Goal: Book appointment/travel/reservation

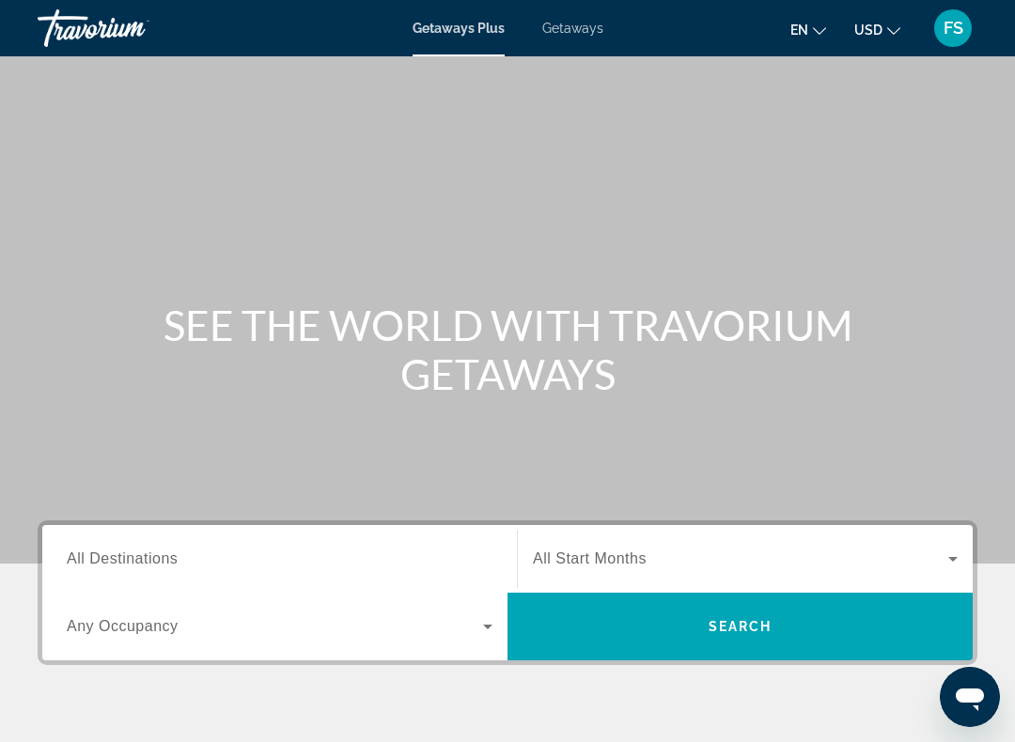
click at [108, 558] on span "All Destinations" at bounding box center [122, 559] width 111 height 16
click at [108, 558] on input "Destination All Destinations" at bounding box center [280, 560] width 426 height 23
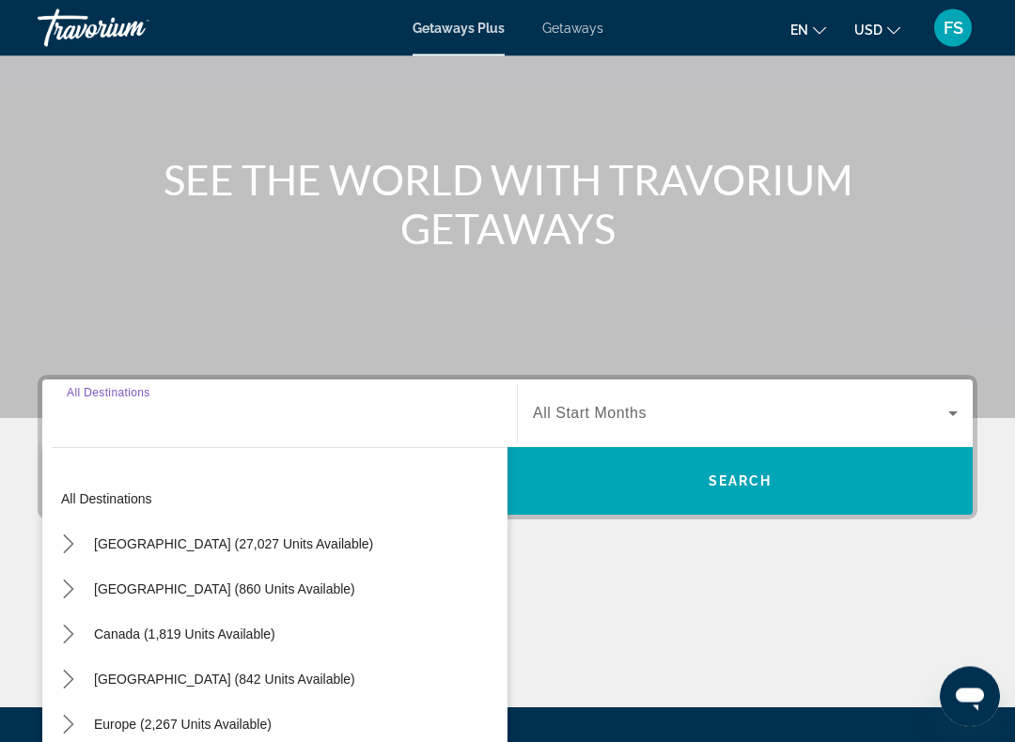
scroll to position [341, 0]
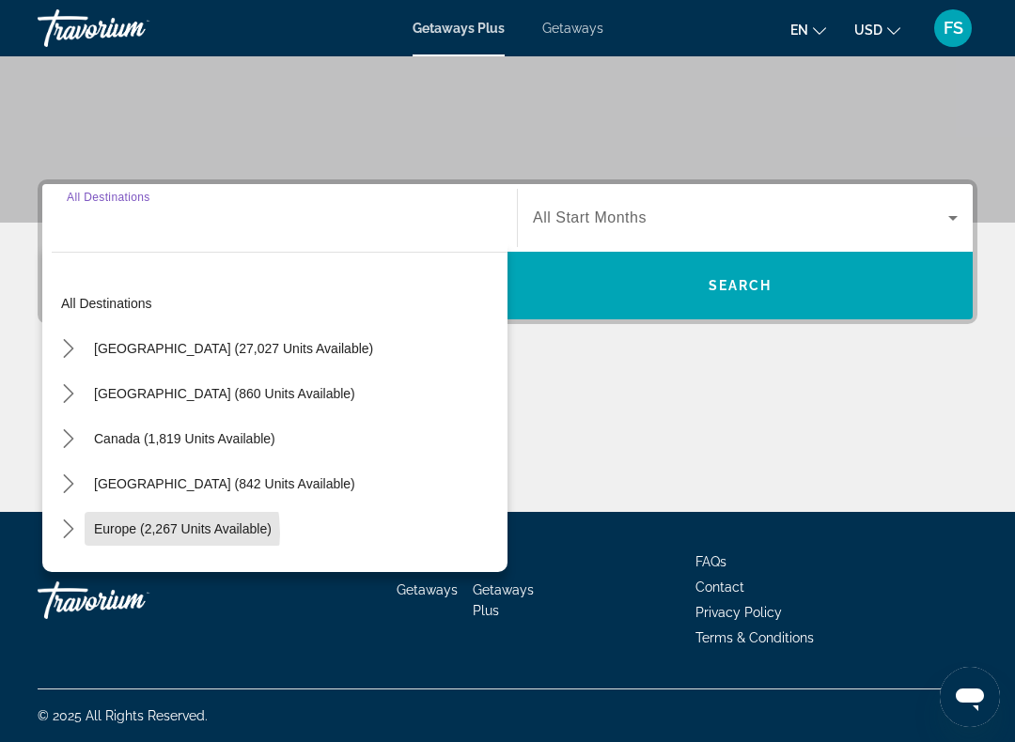
click at [113, 534] on span "Europe (2,267 units available)" at bounding box center [183, 528] width 178 height 15
type input "**********"
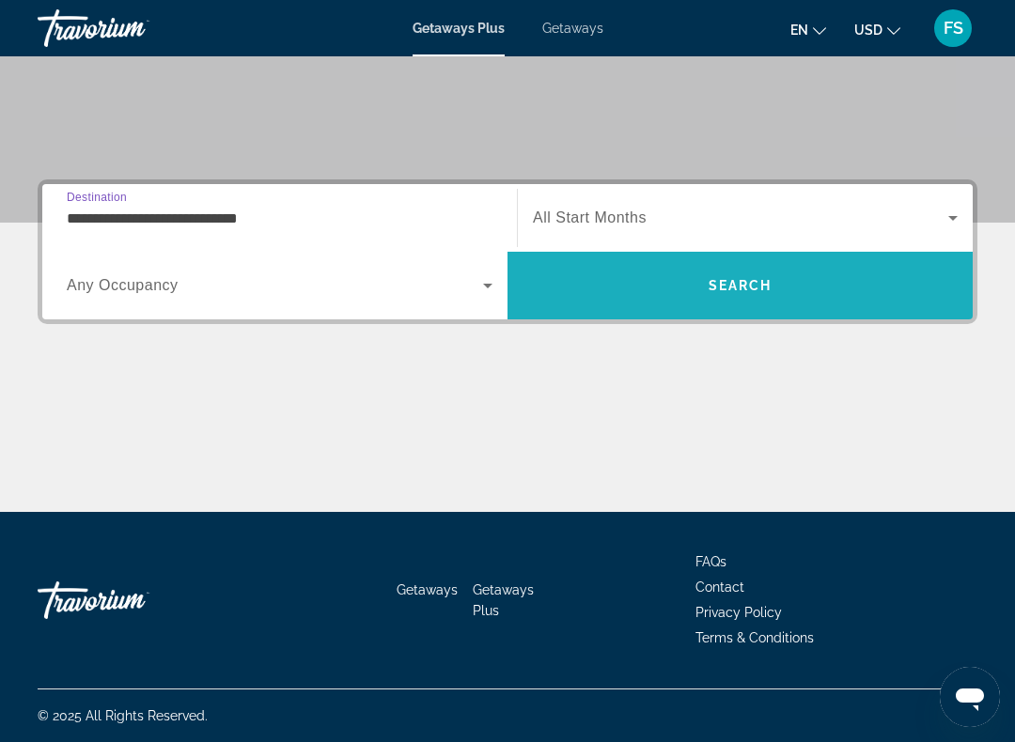
click at [752, 291] on span "Search" at bounding box center [740, 285] width 64 height 15
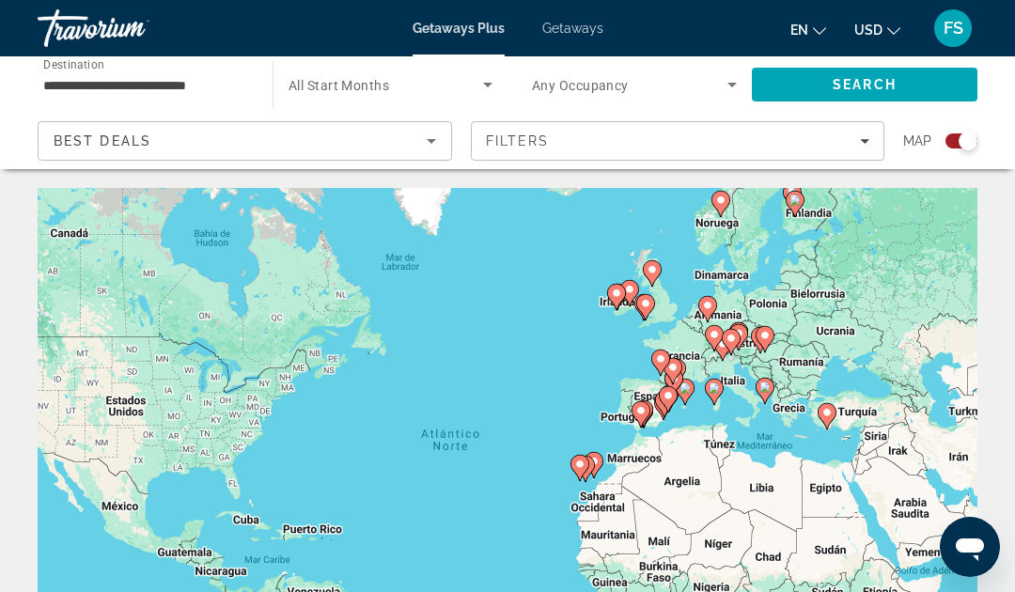
click at [380, 75] on span "Search widget" at bounding box center [385, 84] width 194 height 23
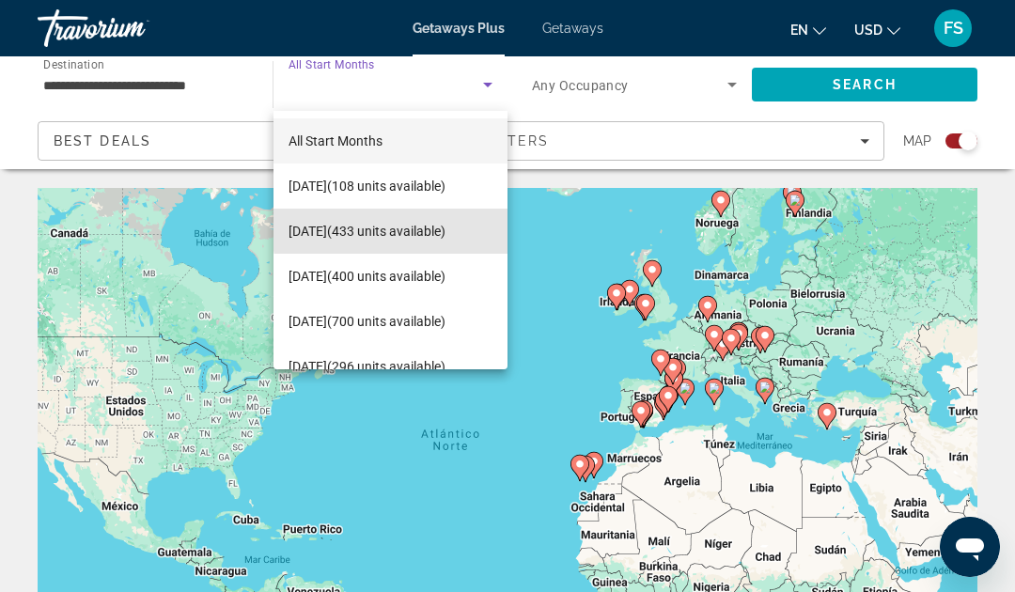
click at [409, 229] on span "November 2025 (433 units available)" at bounding box center [366, 231] width 157 height 23
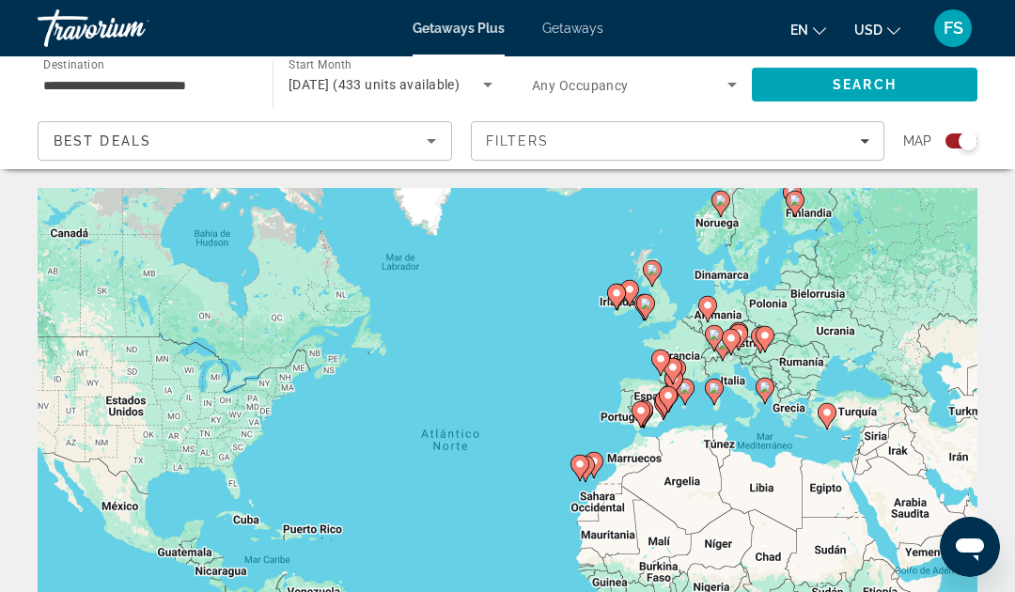
click at [730, 84] on icon "Search widget" at bounding box center [731, 85] width 9 height 5
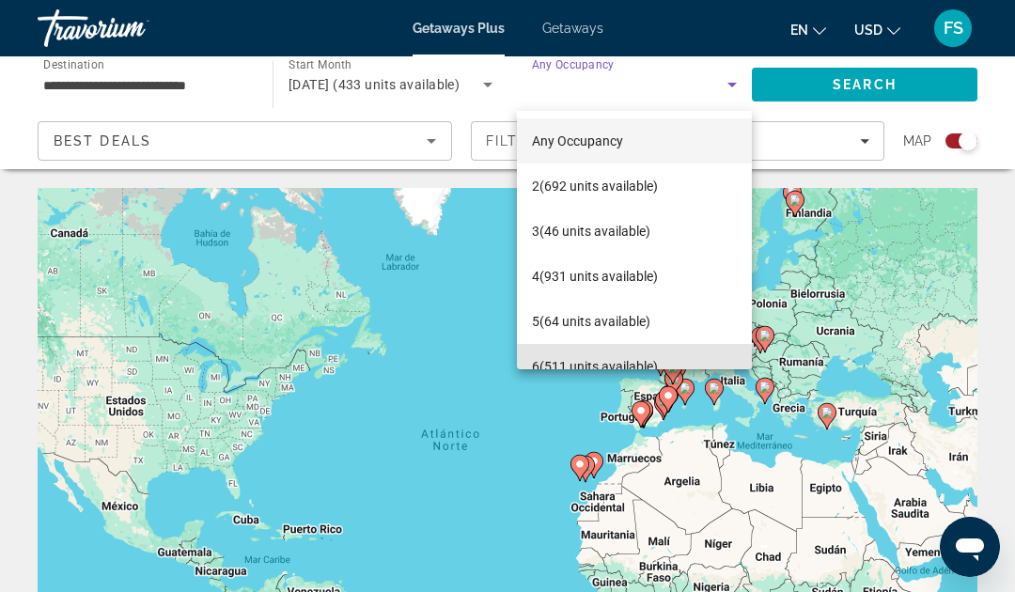
click at [593, 368] on span "6 (511 units available)" at bounding box center [595, 366] width 126 height 23
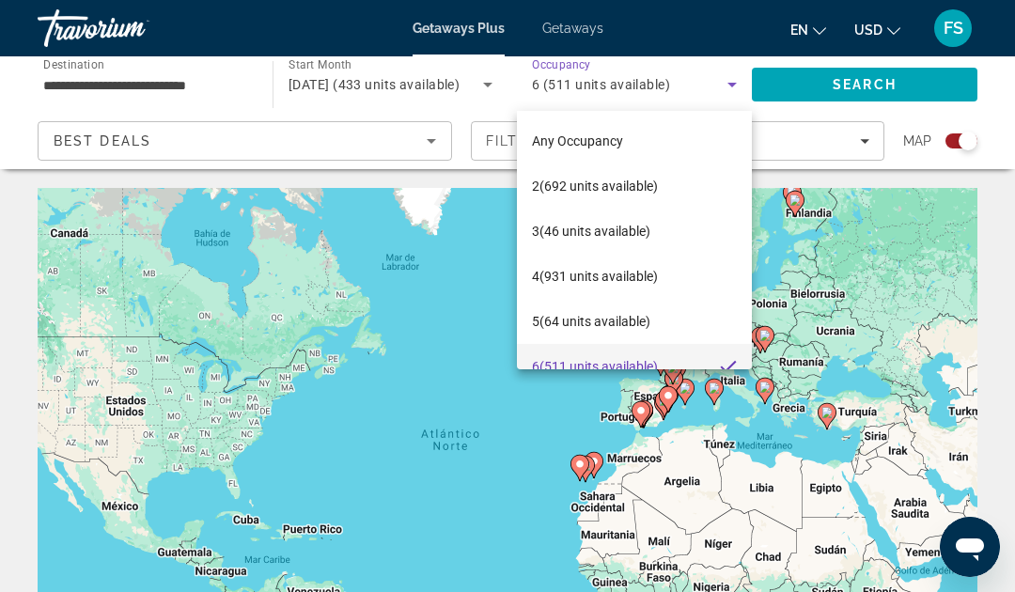
scroll to position [20, 0]
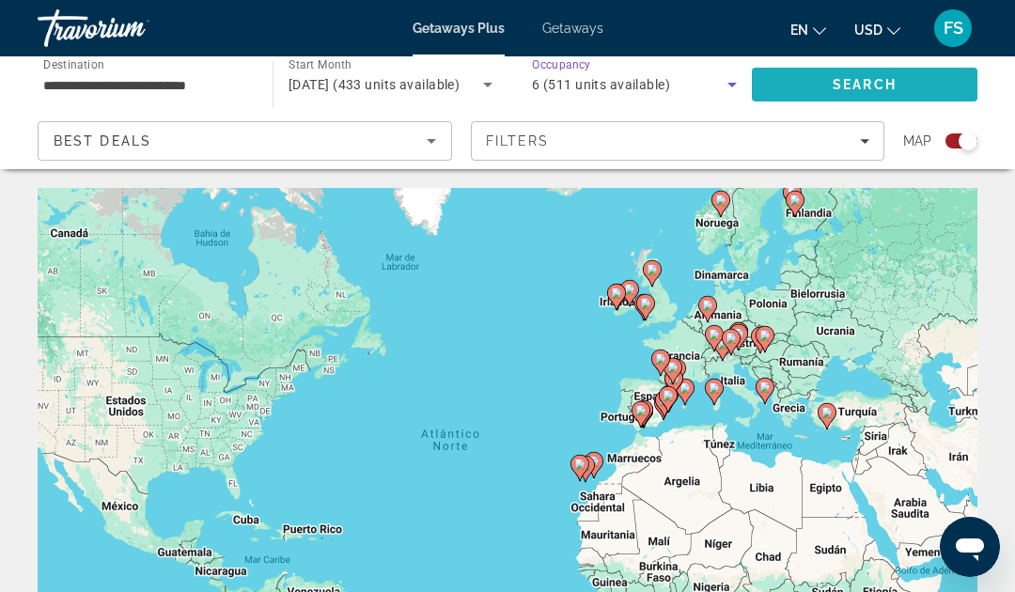
click at [887, 92] on span "Search" at bounding box center [864, 84] width 64 height 15
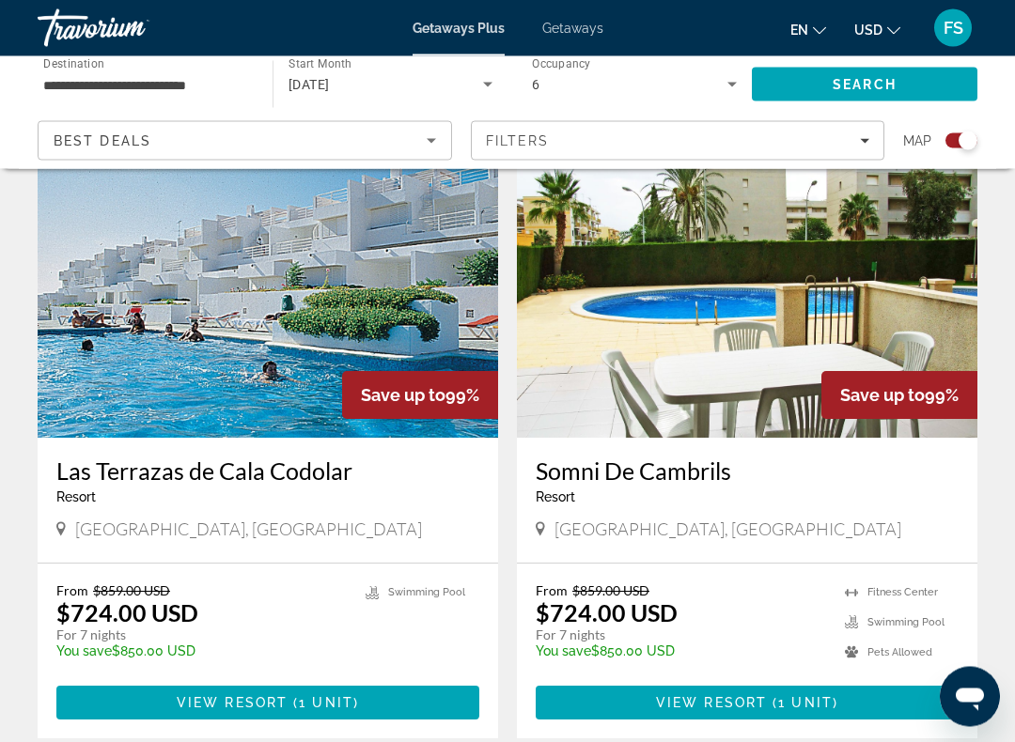
scroll to position [2597, 0]
click at [229, 591] on span "View Resort" at bounding box center [232, 702] width 111 height 15
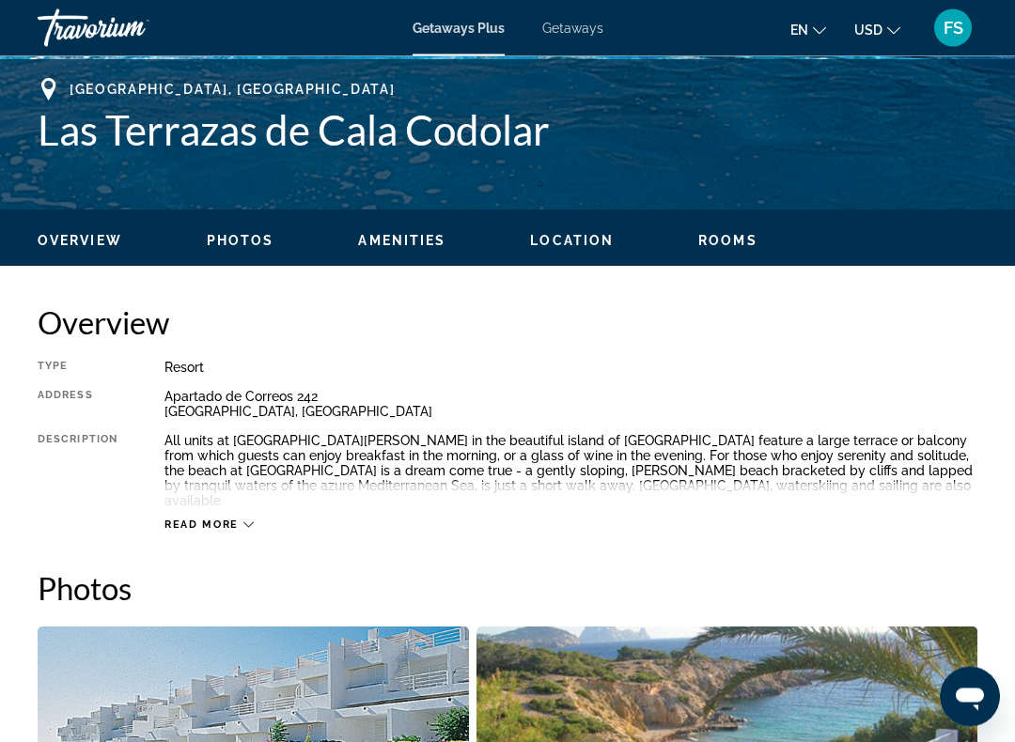
scroll to position [739, 0]
click at [252, 522] on icon "Main content" at bounding box center [248, 525] width 10 height 6
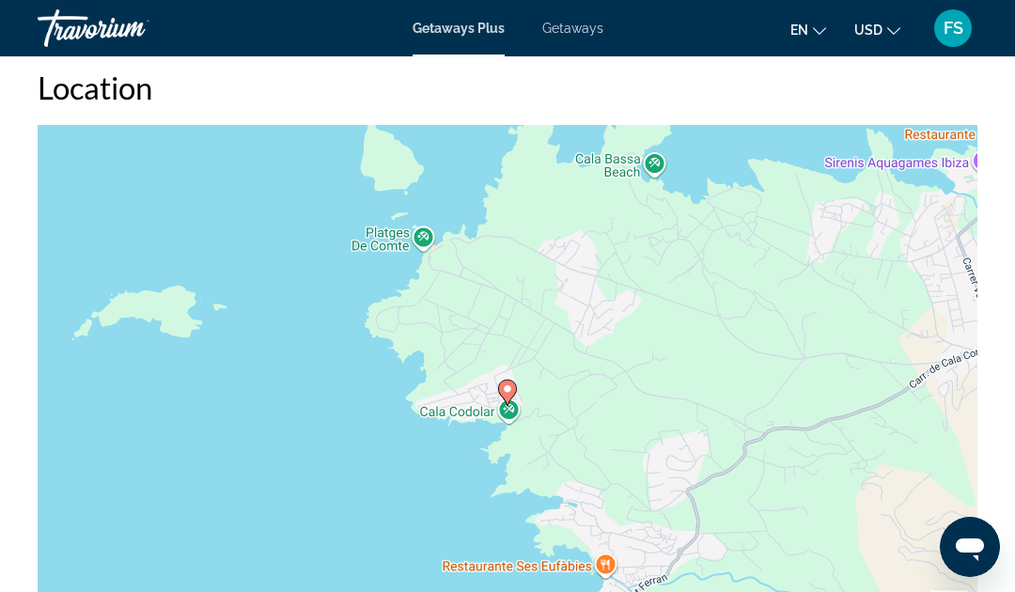
scroll to position [2634, 0]
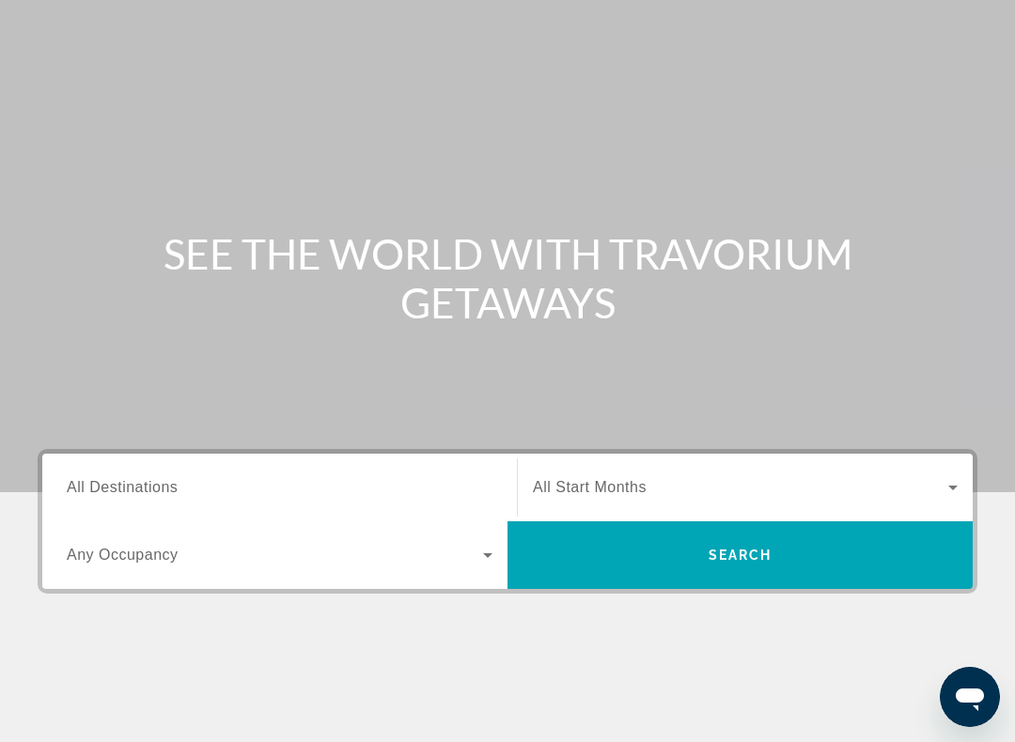
scroll to position [78, 0]
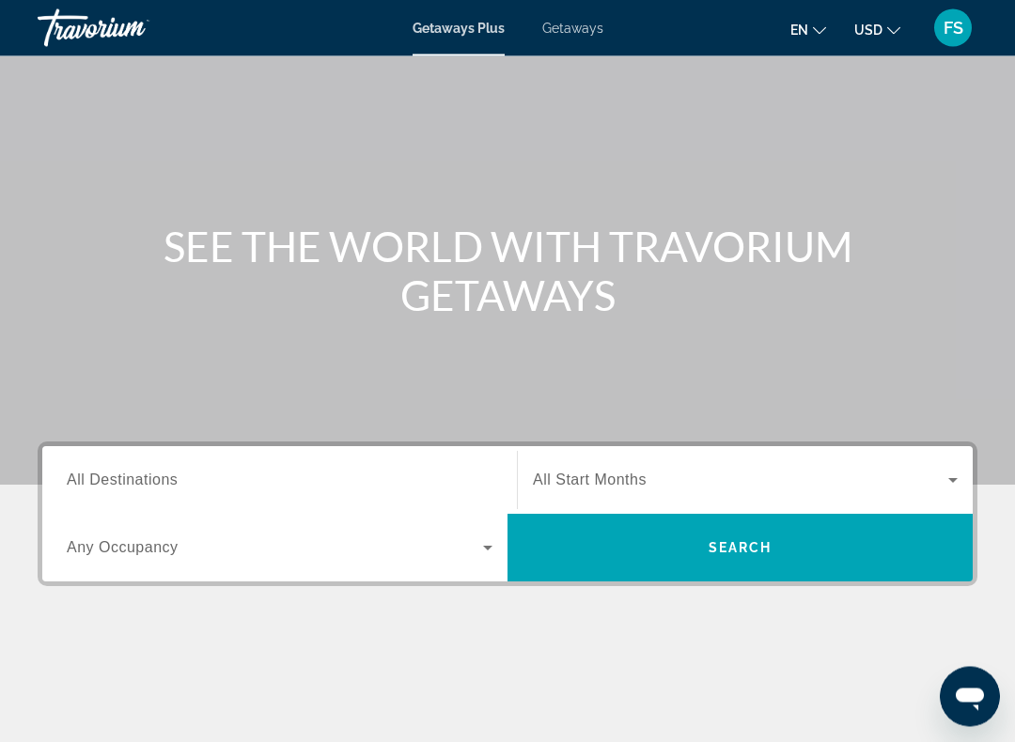
click at [101, 474] on span "All Destinations" at bounding box center [122, 481] width 111 height 16
click at [101, 474] on input "Destination All Destinations" at bounding box center [280, 482] width 426 height 23
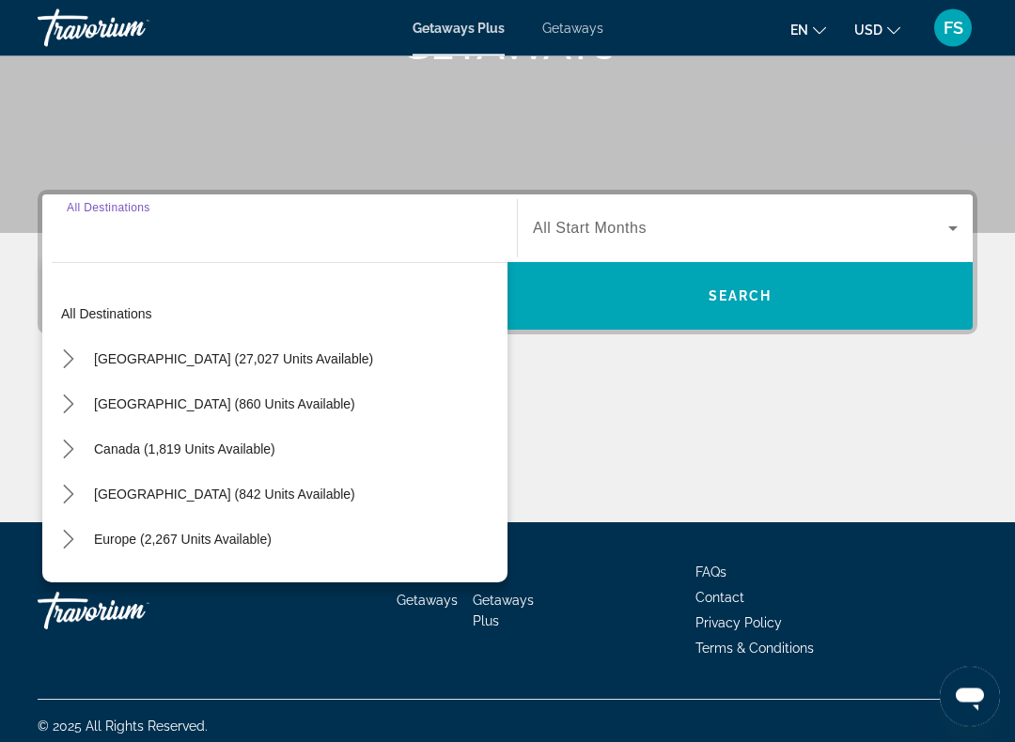
scroll to position [341, 0]
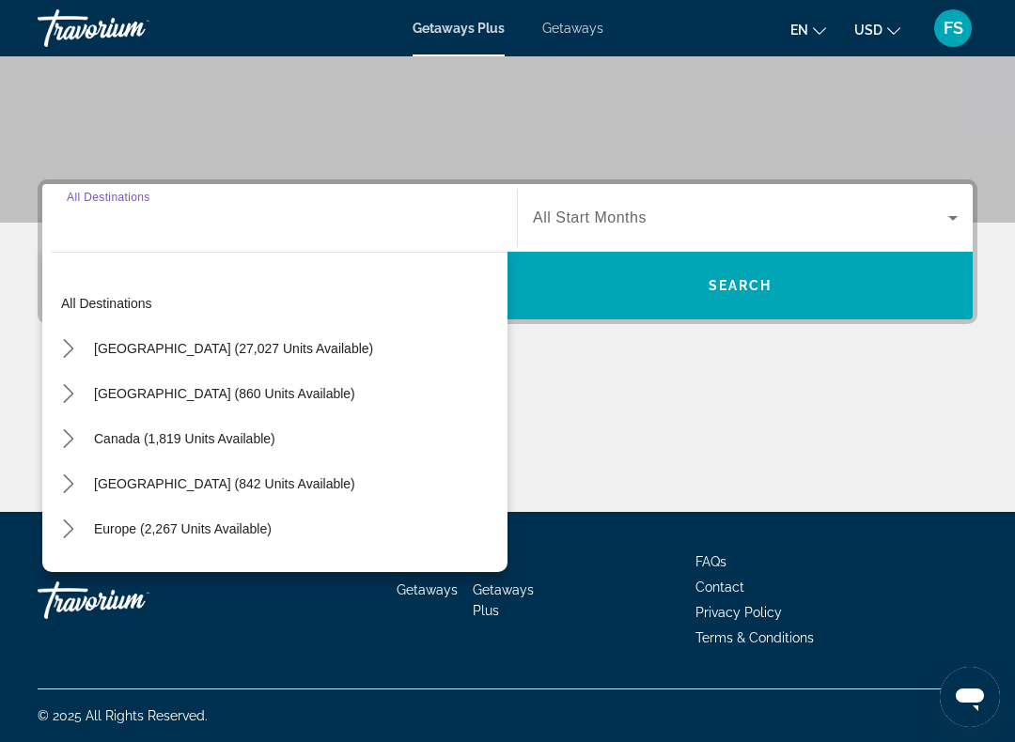
click at [239, 526] on span "Europe (2,267 units available)" at bounding box center [183, 528] width 178 height 15
type input "**********"
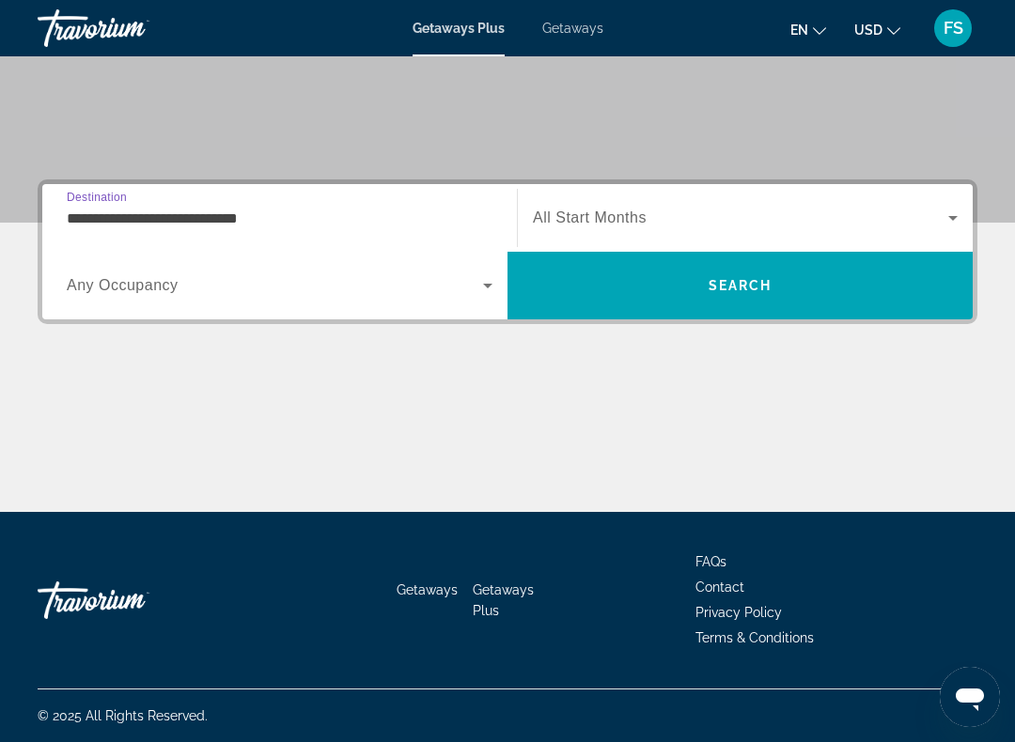
click at [239, 526] on div "Getaways Getaways Plus FAQs Contact Privacy Policy Terms & Conditions" at bounding box center [508, 600] width 940 height 177
click at [783, 217] on span "Search widget" at bounding box center [740, 218] width 415 height 23
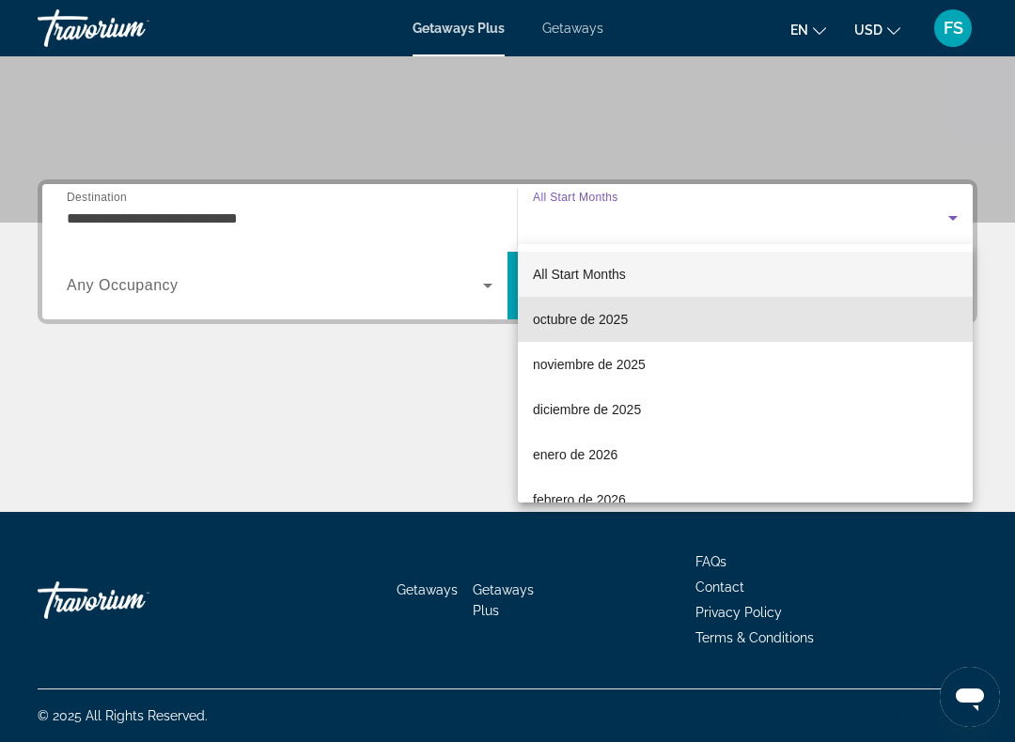
click at [627, 323] on span "octubre de 2025" at bounding box center [580, 319] width 95 height 23
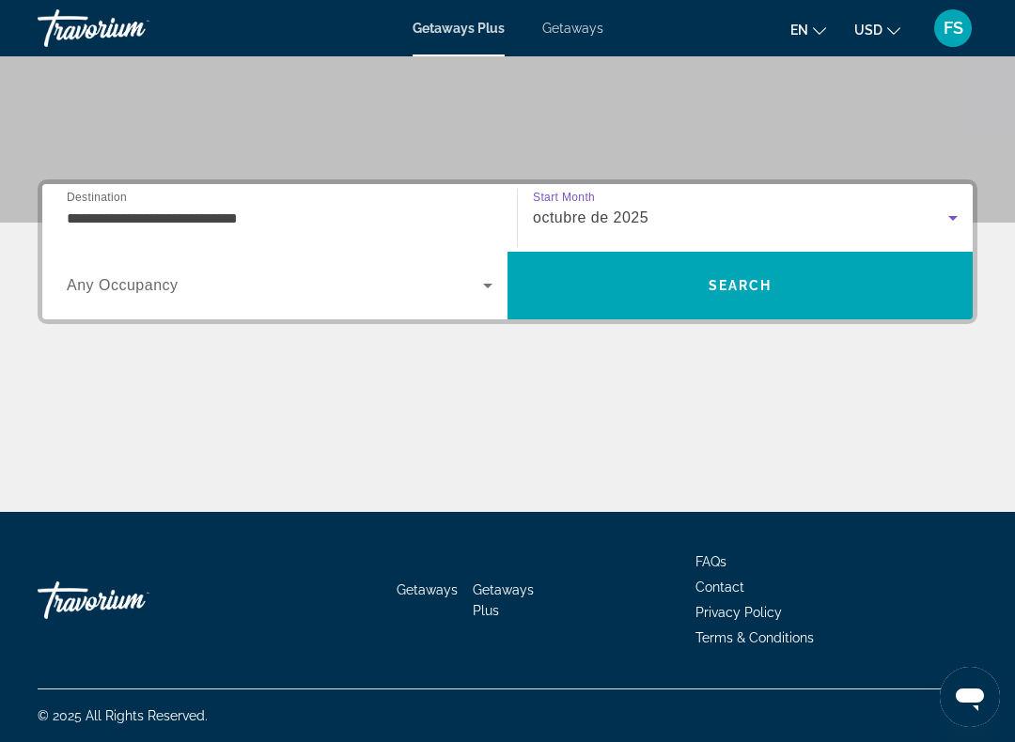
click at [738, 300] on span "Search" at bounding box center [739, 285] width 465 height 45
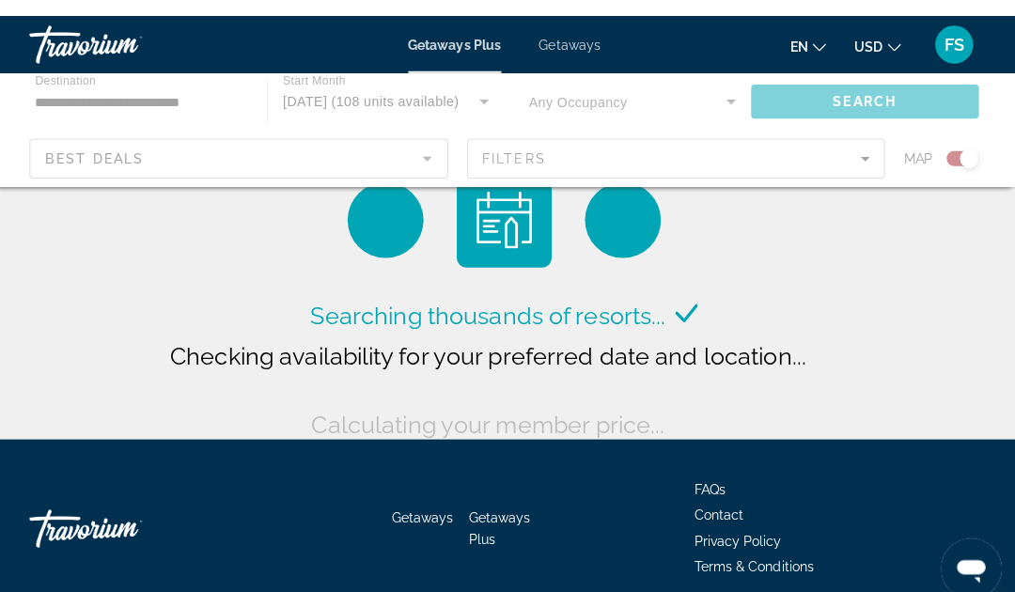
scroll to position [15, 0]
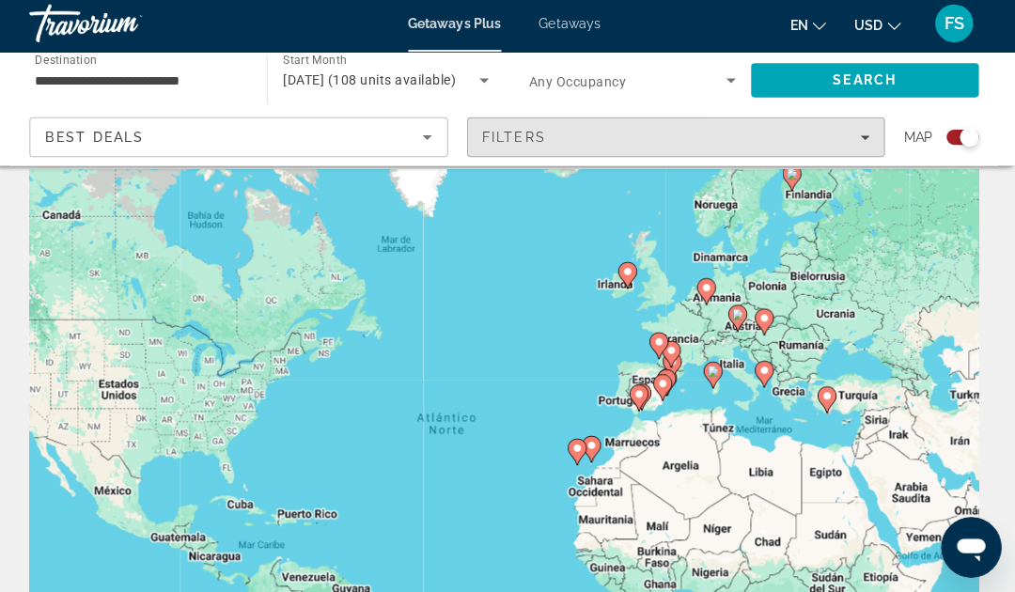
click at [755, 133] on div "Filters" at bounding box center [678, 140] width 384 height 15
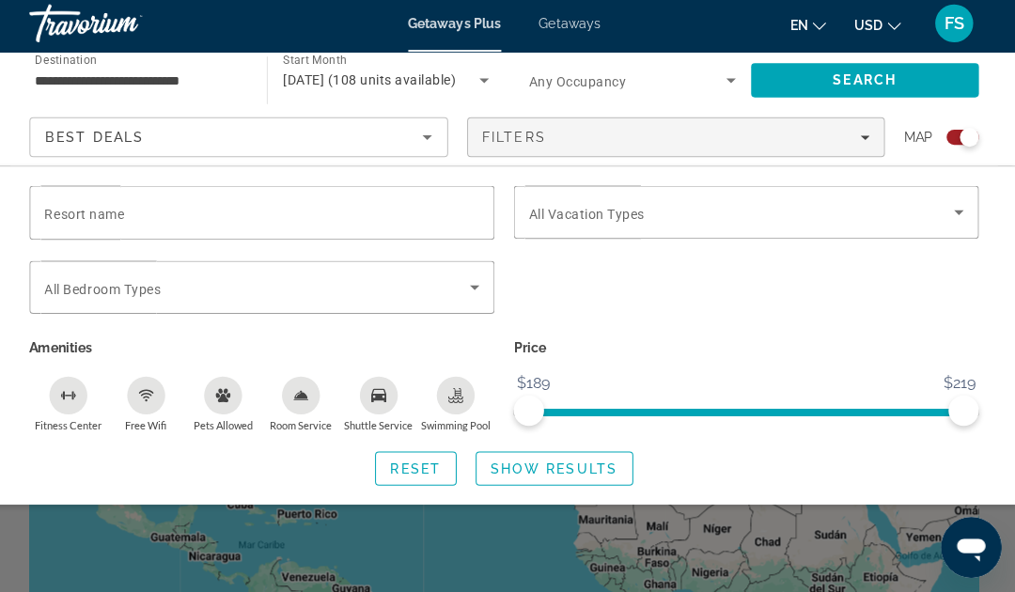
click at [960, 279] on div "Search widget" at bounding box center [746, 299] width 479 height 73
click at [870, 80] on span "Search" at bounding box center [864, 84] width 64 height 15
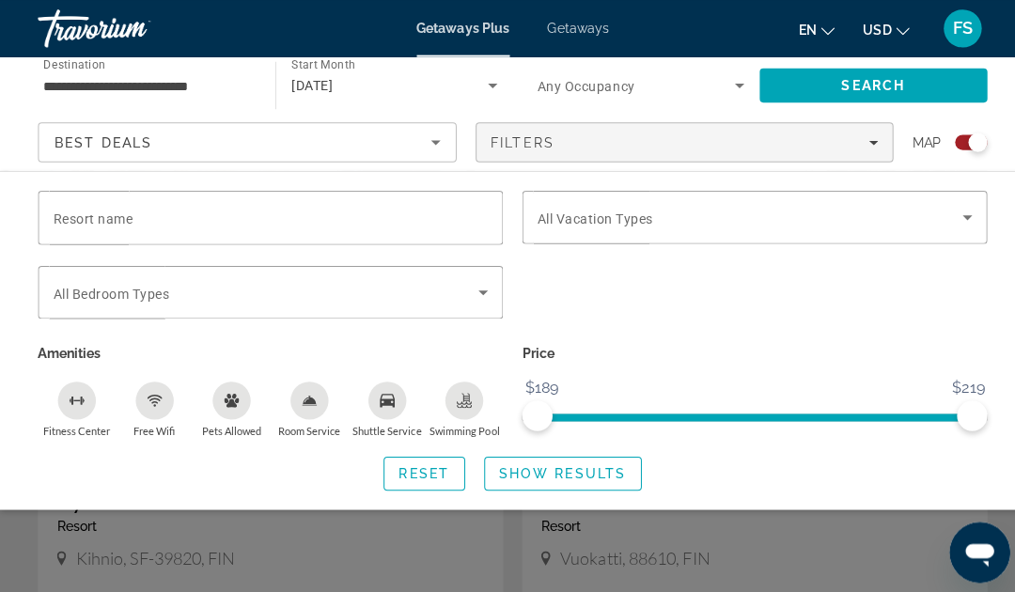
scroll to position [655, 0]
